Goal: Navigation & Orientation: Understand site structure

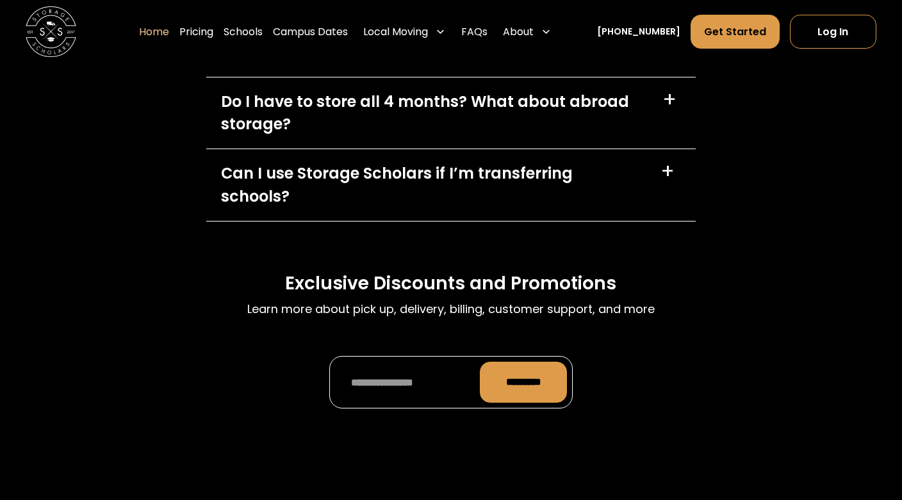
scroll to position [3875, 0]
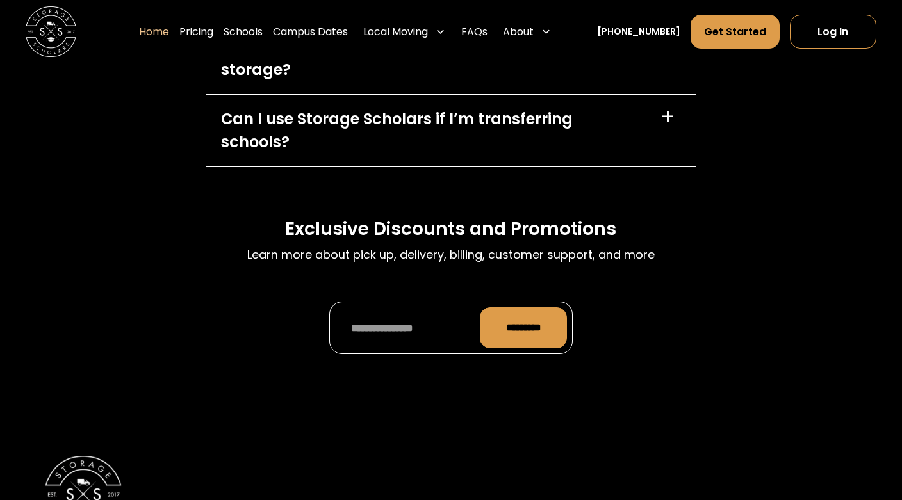
click at [160, 35] on link "Home" at bounding box center [154, 32] width 30 height 36
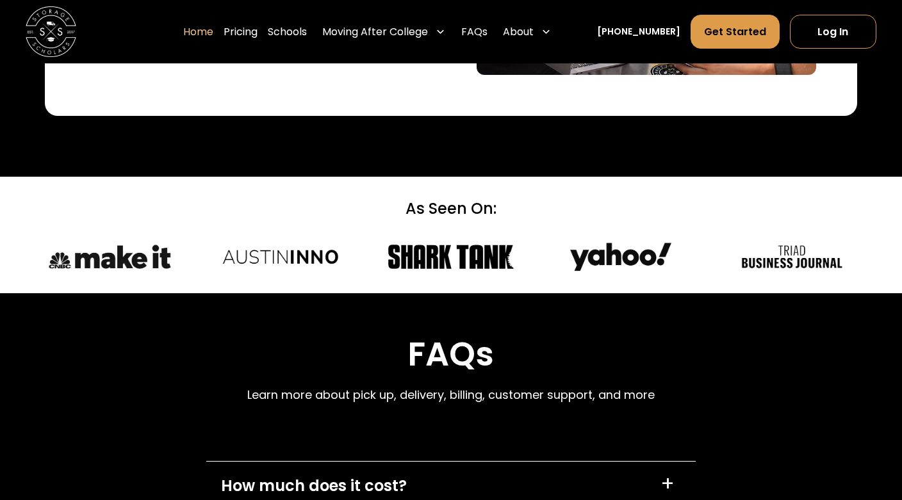
scroll to position [3316, 0]
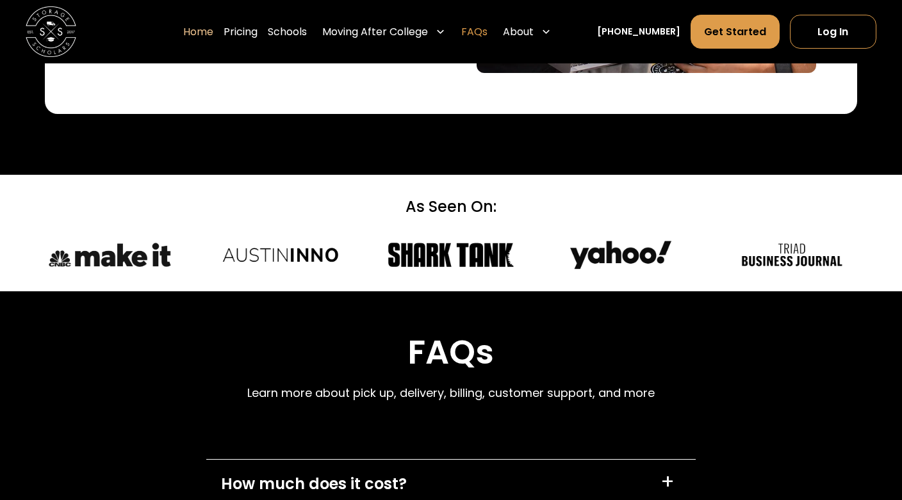
click at [487, 37] on link "FAQs" at bounding box center [474, 32] width 26 height 36
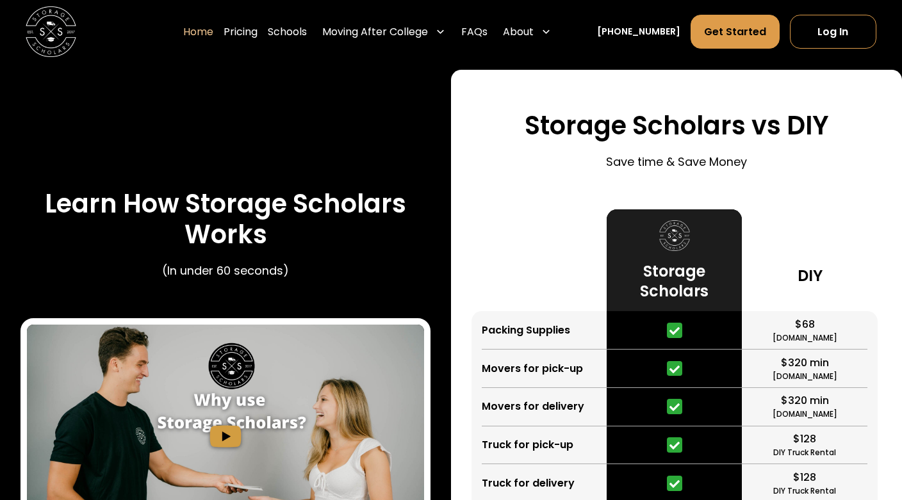
scroll to position [2184, 0]
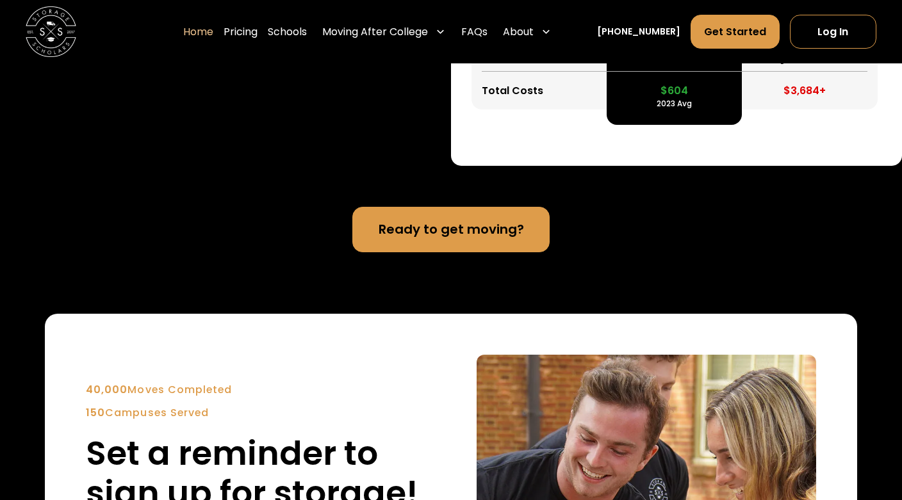
scroll to position [2648, 0]
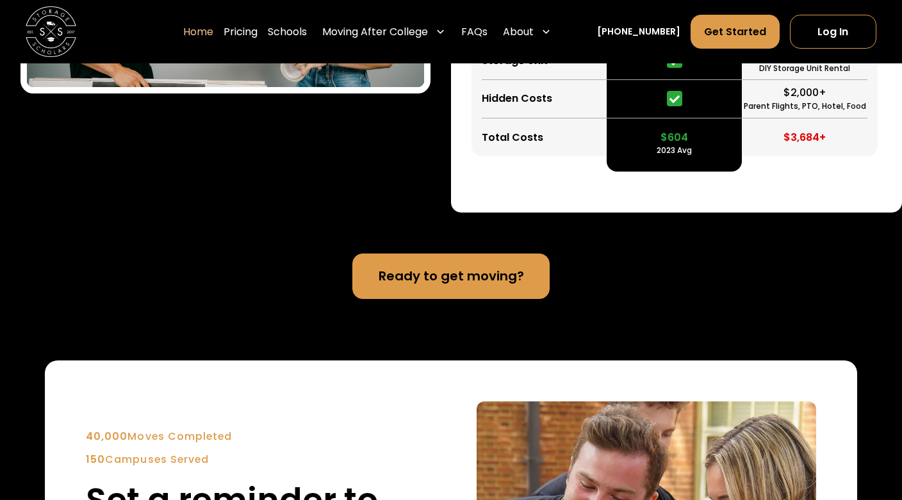
click at [445, 282] on link "Ready to get moving?" at bounding box center [451, 277] width 198 height 46
click at [258, 36] on link "Pricing" at bounding box center [241, 32] width 34 height 36
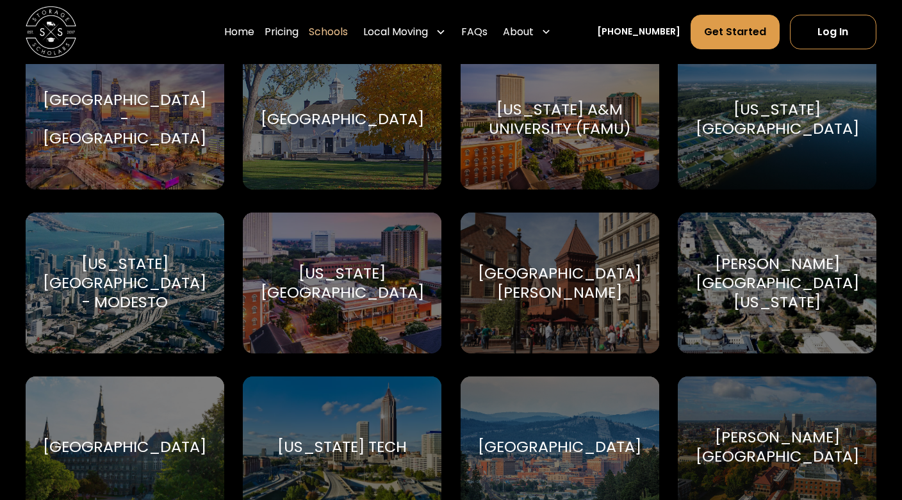
scroll to position [2245, 0]
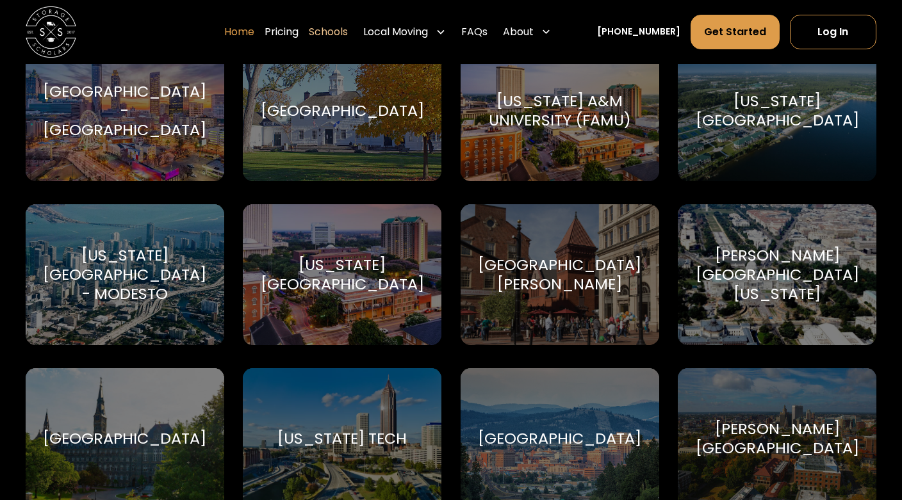
click at [250, 33] on link "Home" at bounding box center [239, 32] width 30 height 36
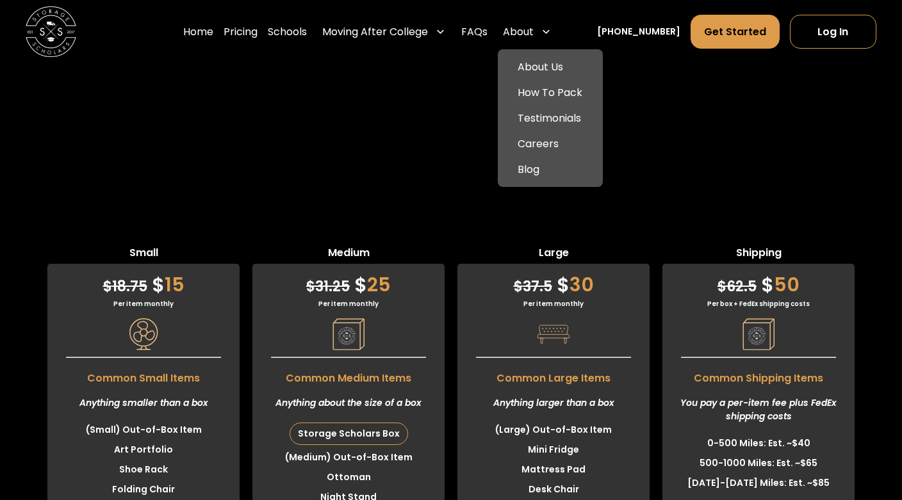
click at [534, 26] on div "About" at bounding box center [518, 31] width 31 height 15
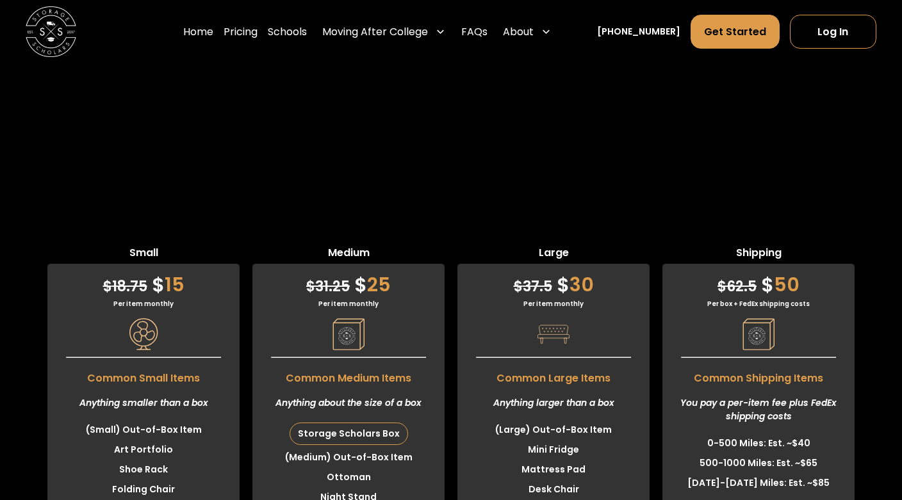
click at [534, 26] on div "About" at bounding box center [518, 31] width 31 height 15
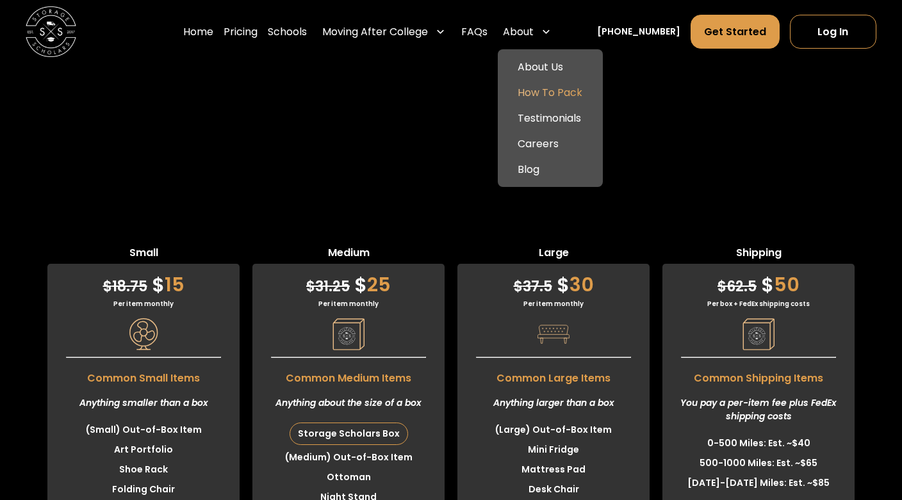
click at [557, 94] on link "How To Pack" at bounding box center [550, 93] width 95 height 26
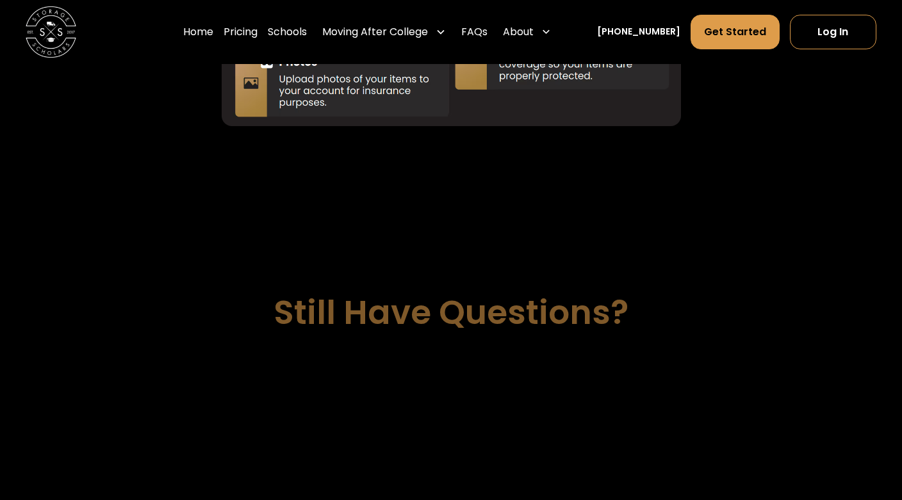
scroll to position [3654, 0]
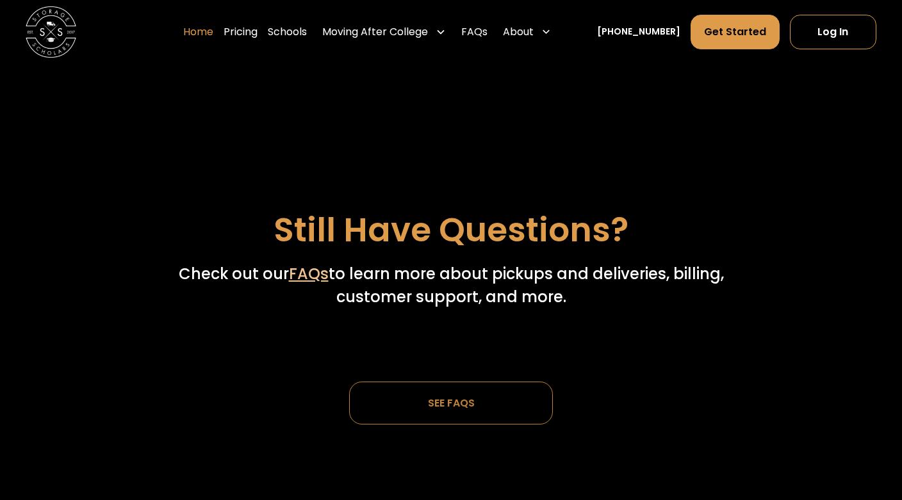
click at [213, 36] on link "Home" at bounding box center [198, 32] width 30 height 36
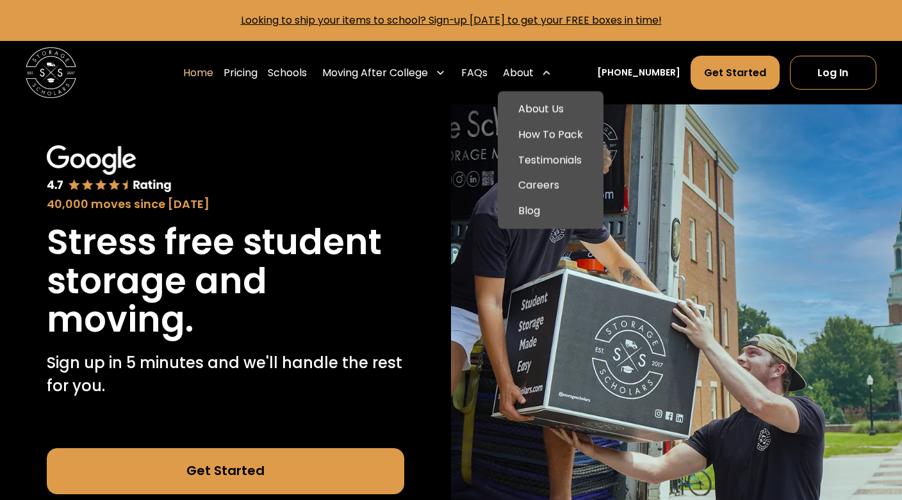
click at [557, 65] on div "About" at bounding box center [527, 73] width 59 height 36
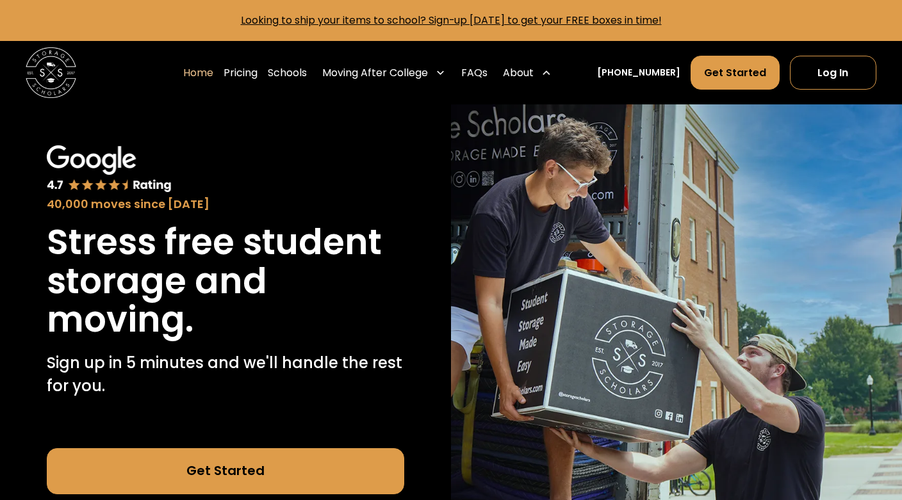
click at [557, 65] on div "About" at bounding box center [527, 73] width 59 height 36
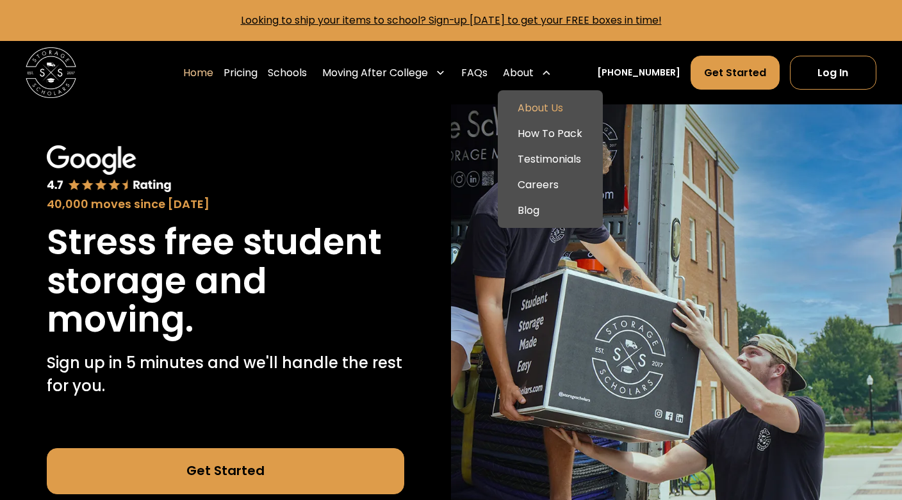
click at [559, 109] on link "About Us" at bounding box center [550, 108] width 95 height 26
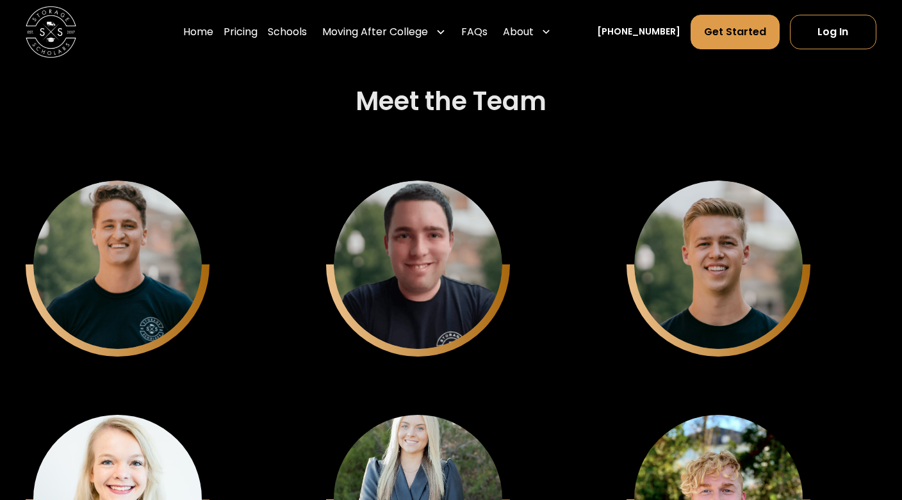
scroll to position [3184, 0]
